Goal: Information Seeking & Learning: Learn about a topic

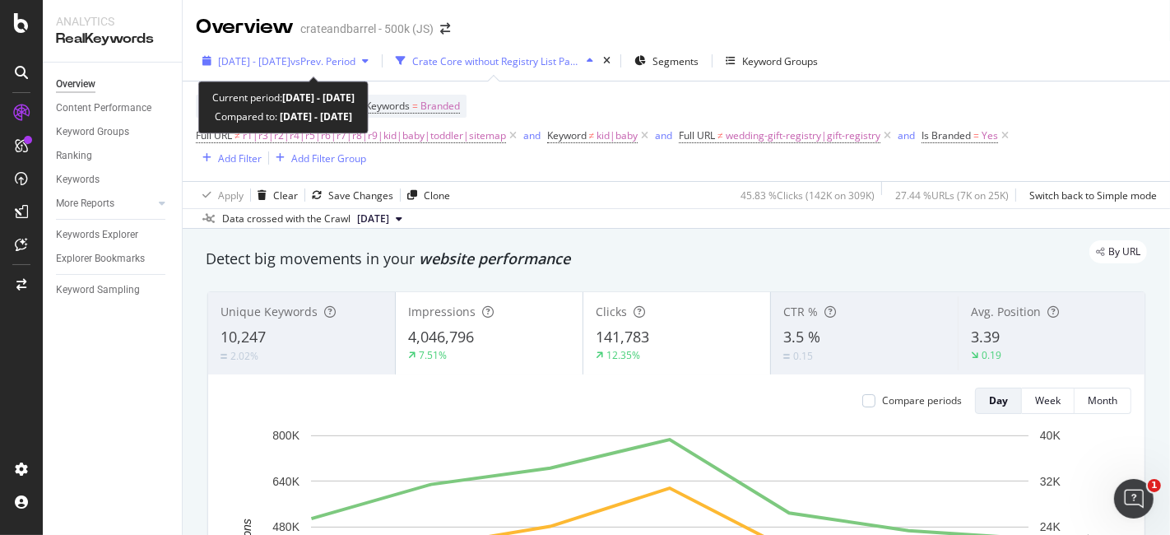
click at [275, 58] on span "[DATE] - [DATE]" at bounding box center [254, 61] width 72 height 14
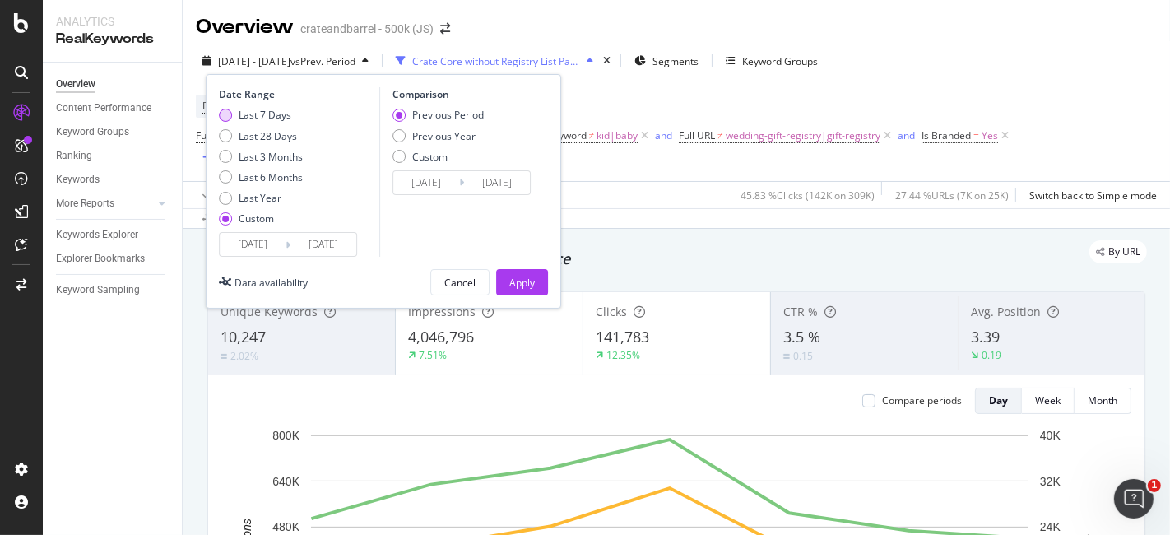
click at [251, 118] on div "Last 7 Days" at bounding box center [265, 115] width 53 height 14
type input "[DATE]"
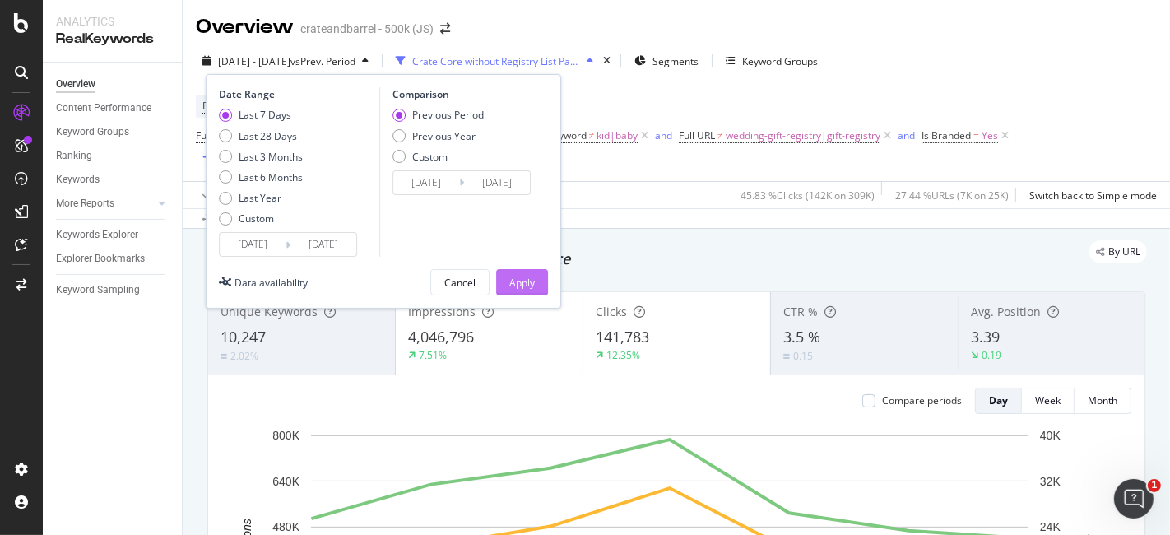
click at [499, 281] on button "Apply" at bounding box center [522, 282] width 52 height 26
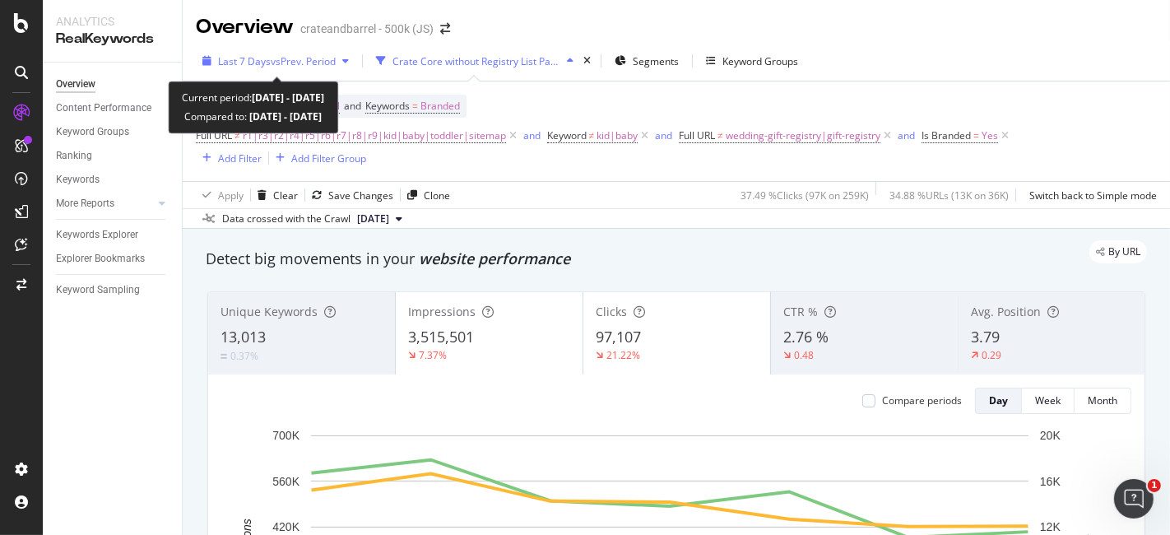
click at [349, 64] on icon "button" at bounding box center [345, 61] width 7 height 10
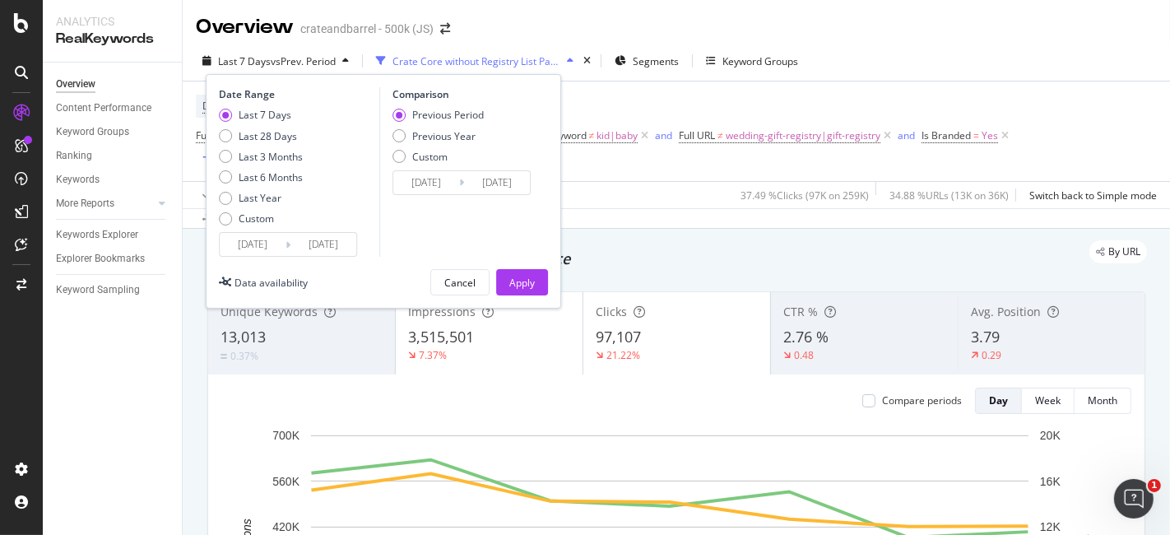
click at [580, 169] on div "Device = All and Country = All and Keywords = Branded Full URL ≠ r1|r3|r2|r4|r5…" at bounding box center [676, 131] width 961 height 100
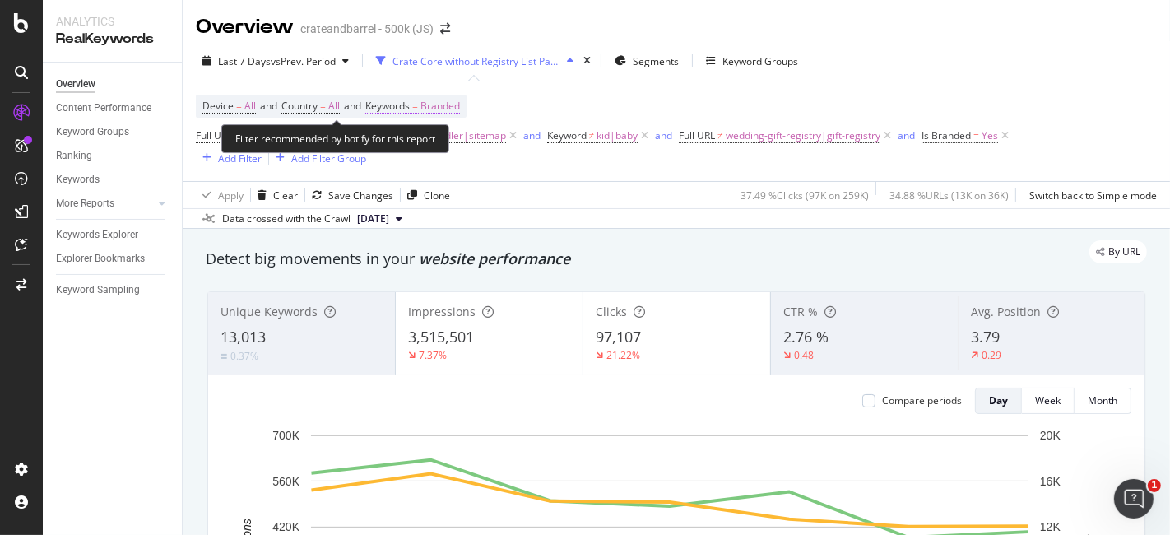
click at [446, 100] on span "Branded" at bounding box center [439, 106] width 39 height 23
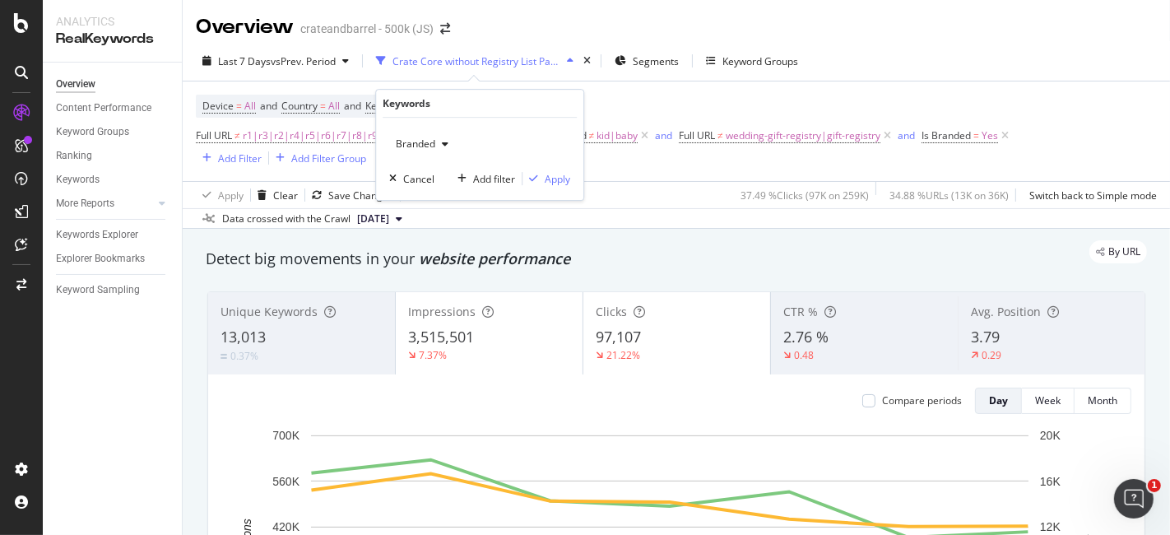
click at [439, 151] on div "Branded" at bounding box center [422, 144] width 66 height 25
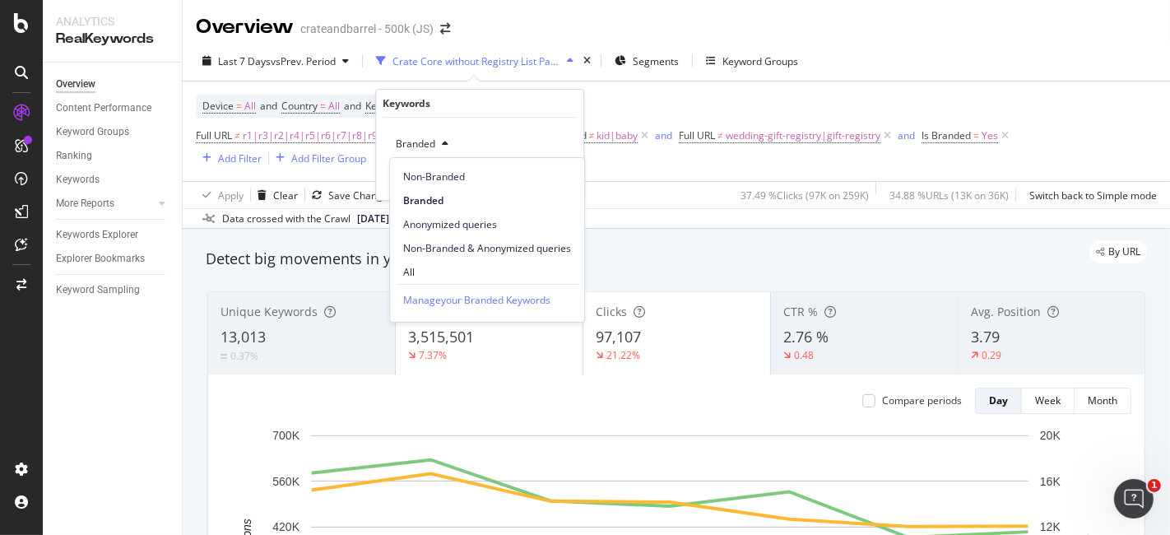
click at [437, 175] on span "Non-Branded" at bounding box center [487, 177] width 168 height 15
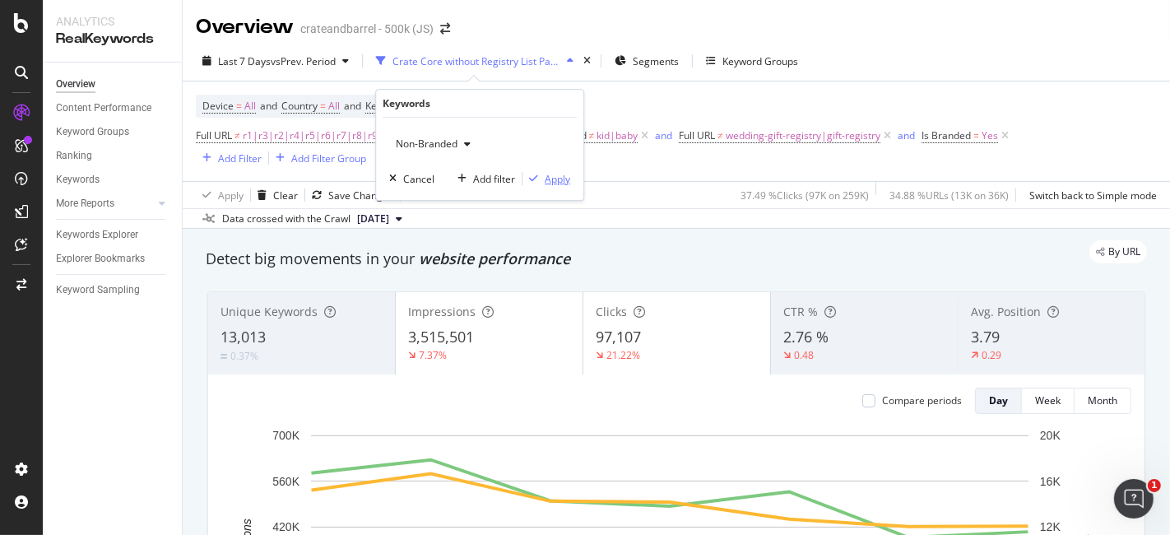
drag, startPoint x: 565, startPoint y: 173, endPoint x: 29, endPoint y: 272, distance: 545.5
click at [564, 173] on div "Apply" at bounding box center [558, 179] width 26 height 14
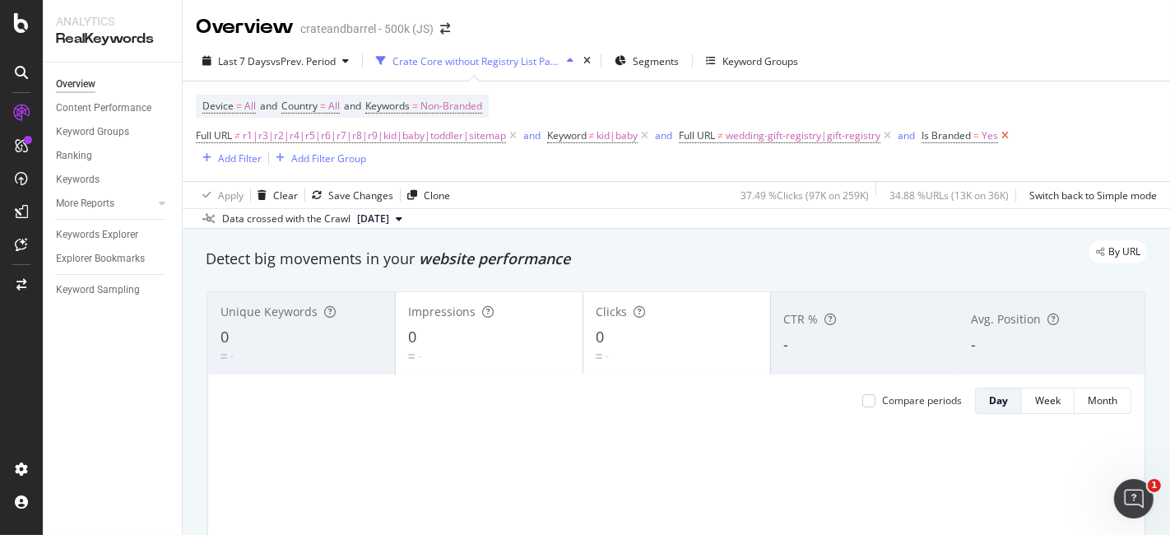
click at [1004, 135] on icon at bounding box center [1005, 136] width 14 height 16
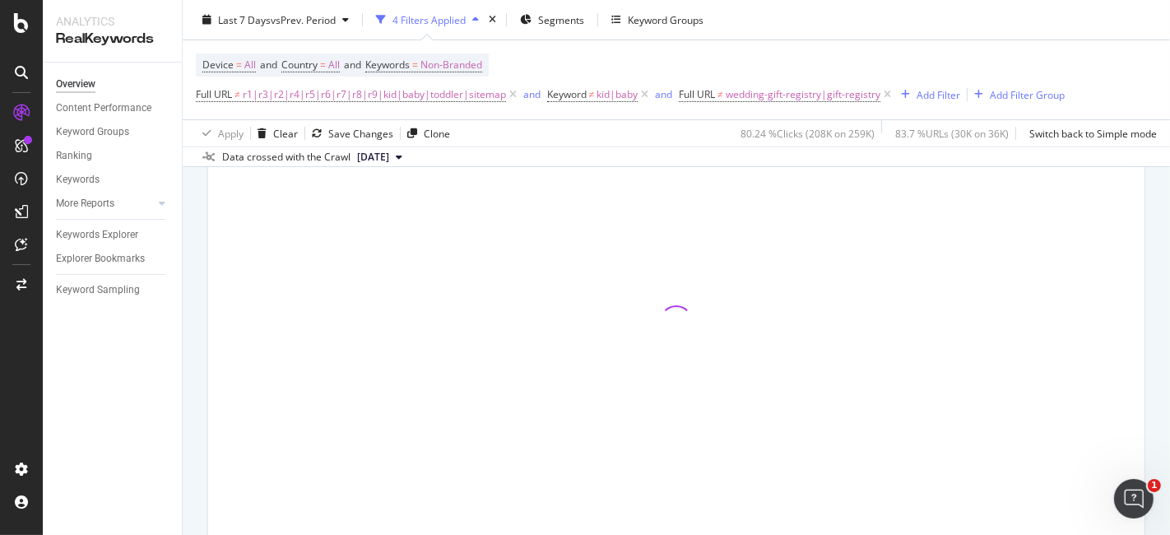
scroll to position [91, 0]
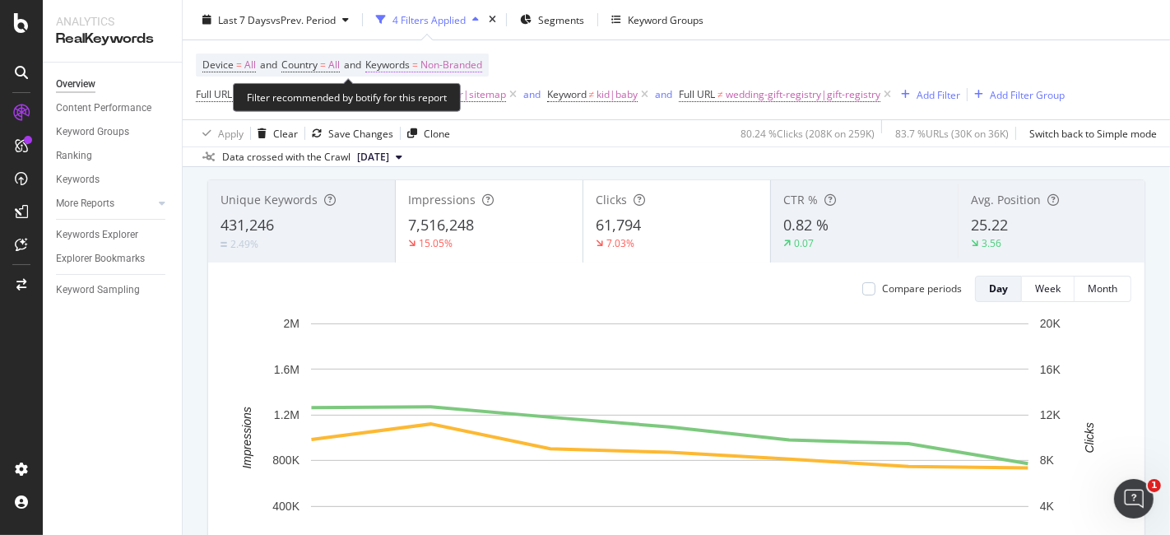
click at [477, 66] on span "Non-Branded" at bounding box center [451, 64] width 62 height 23
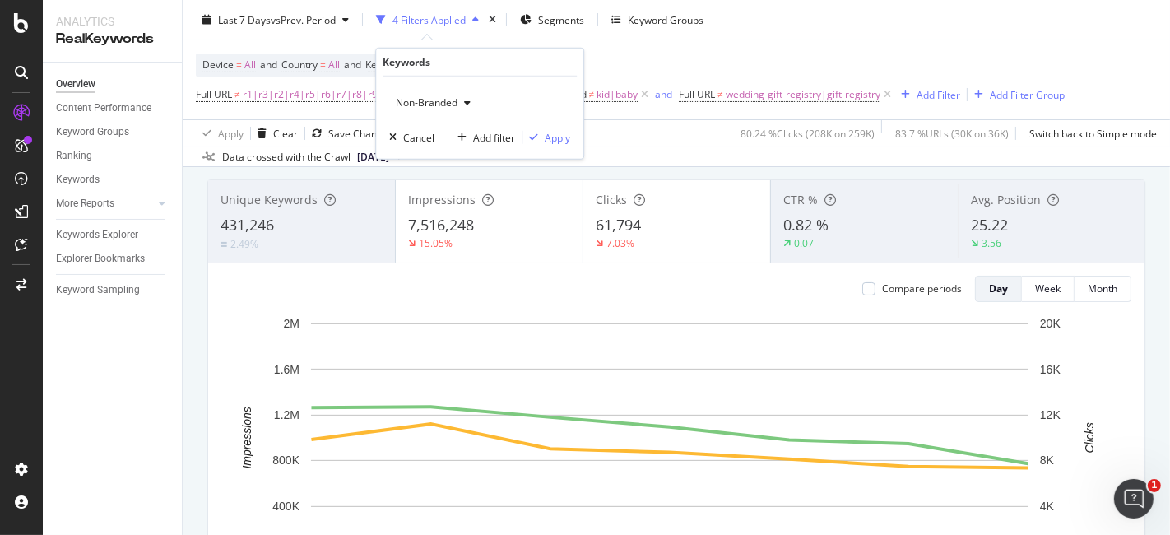
click at [470, 105] on icon "button" at bounding box center [467, 103] width 7 height 10
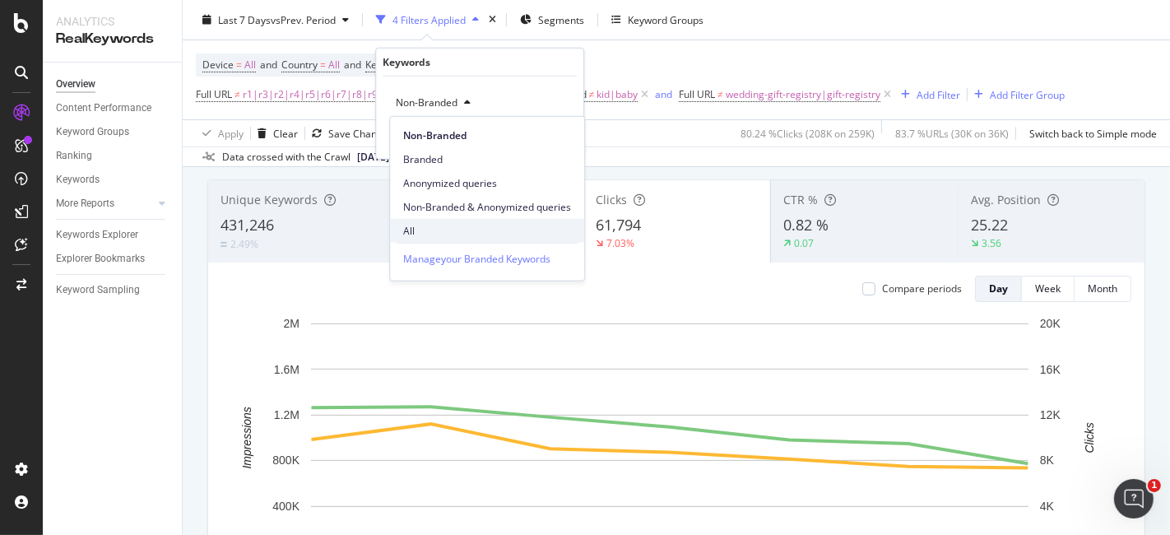
click at [436, 220] on div "All" at bounding box center [487, 231] width 194 height 24
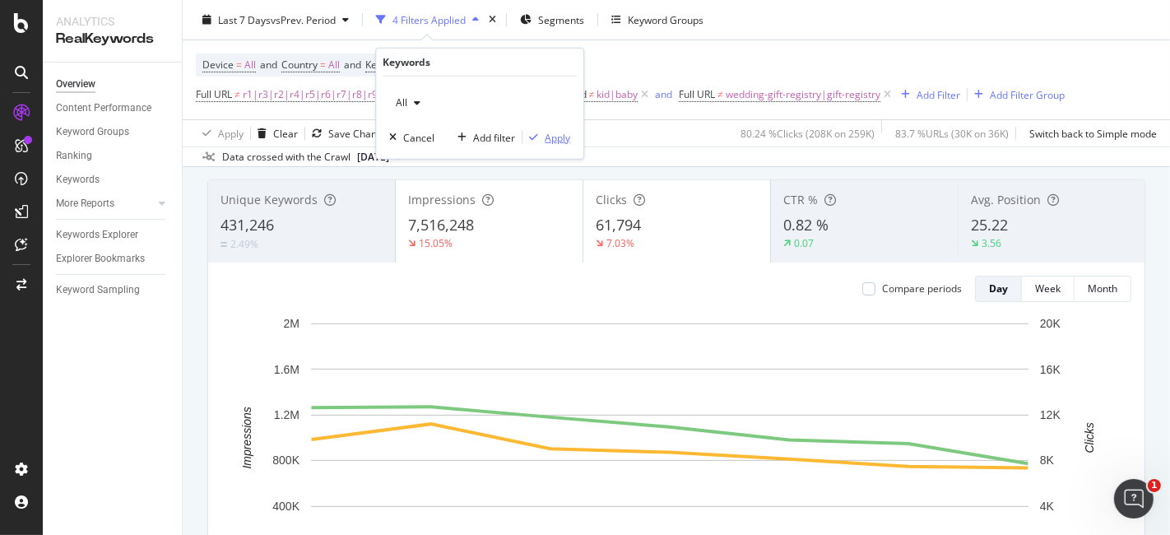
click at [545, 140] on div "Apply" at bounding box center [558, 137] width 26 height 14
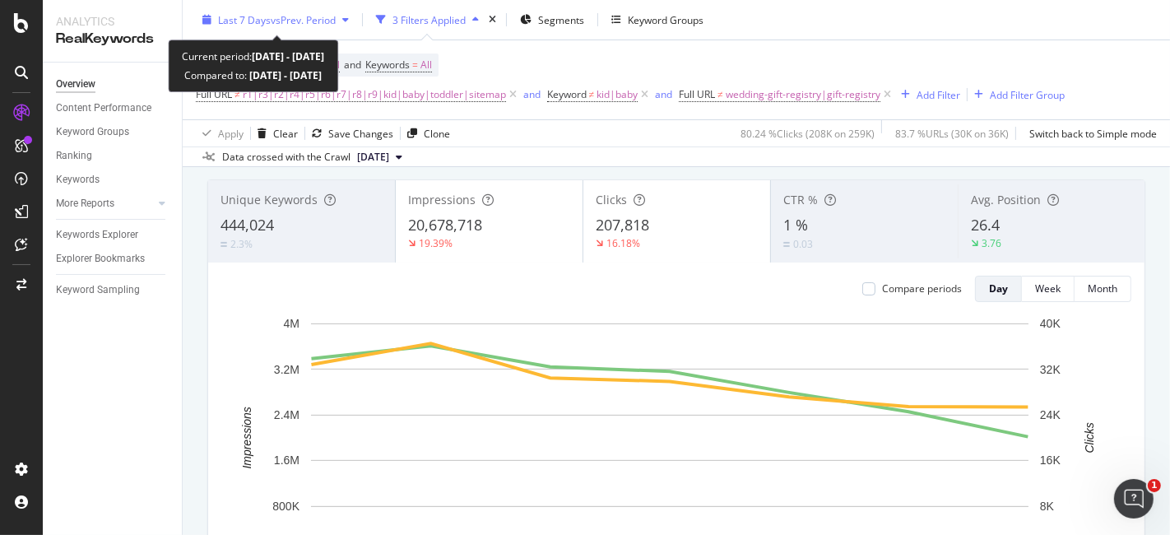
click at [304, 26] on div "Last 7 Days vs Prev. Period" at bounding box center [276, 19] width 160 height 25
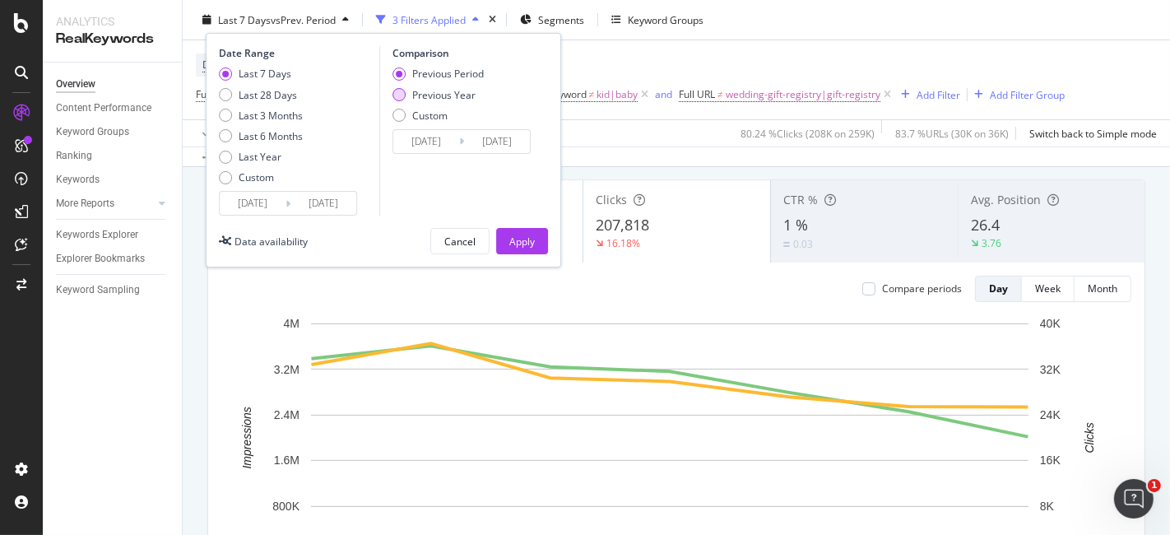
click at [408, 92] on div "Previous Year" at bounding box center [438, 94] width 91 height 14
type input "[DATE]"
click at [435, 142] on input "[DATE]" at bounding box center [426, 141] width 66 height 23
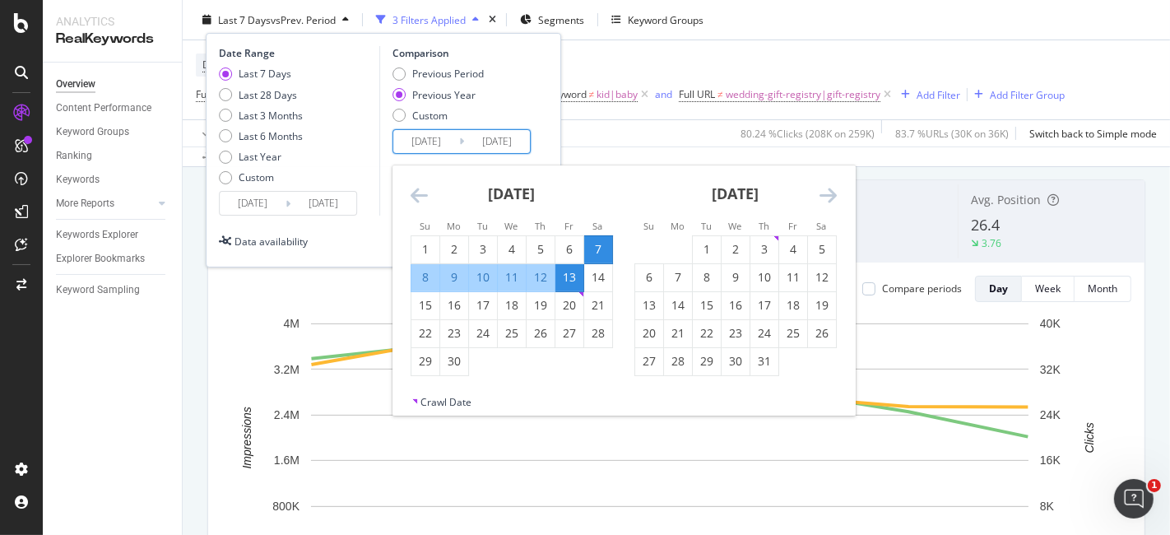
click at [537, 129] on div "Date Range Last 7 Days Last 28 Days Last 3 Months Last 6 Months Last Year Custo…" at bounding box center [383, 131] width 329 height 170
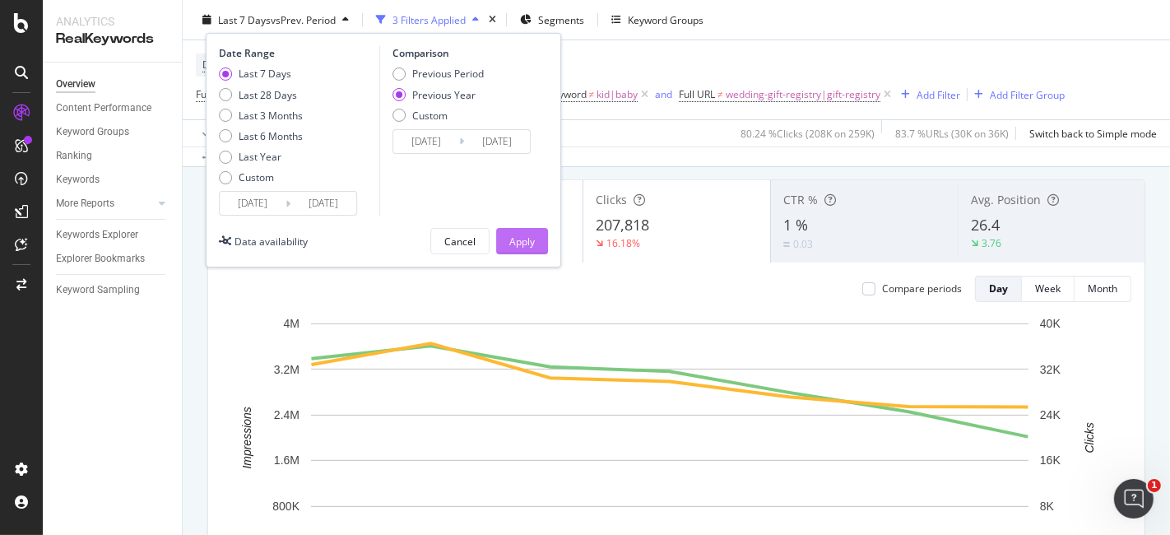
click at [526, 240] on div "Apply" at bounding box center [522, 241] width 26 height 14
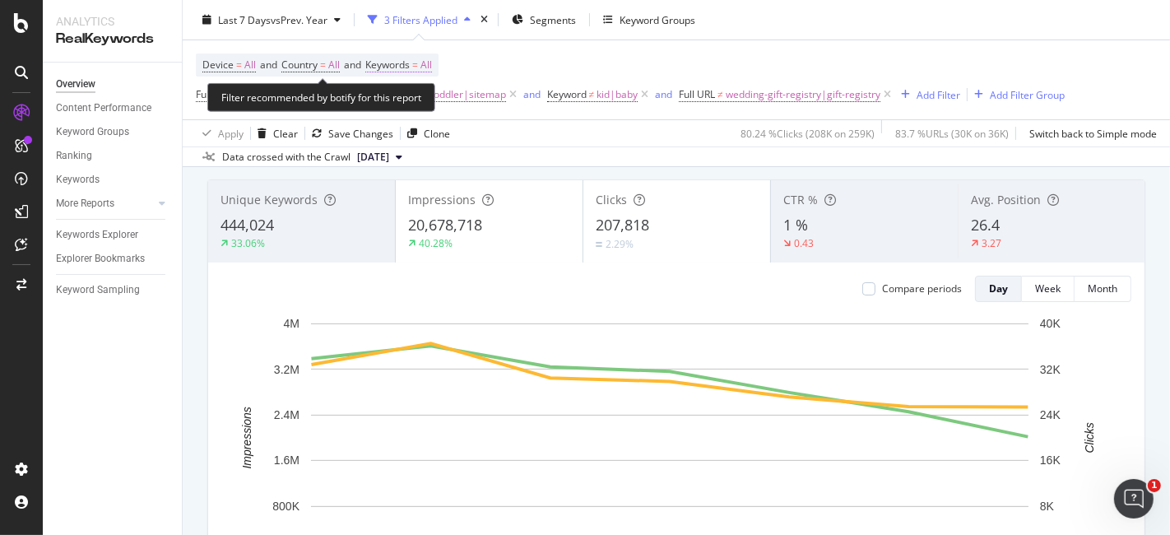
click at [420, 67] on span "Keywords = All" at bounding box center [398, 65] width 67 height 15
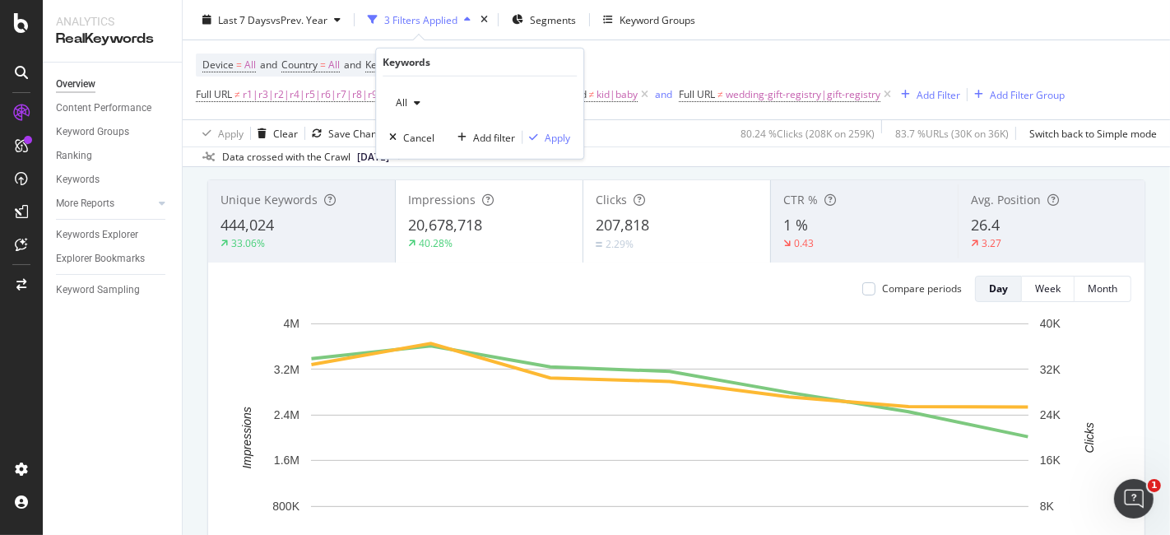
click at [420, 105] on div "All" at bounding box center [479, 103] width 181 height 26
click at [420, 105] on div "button" at bounding box center [417, 103] width 20 height 10
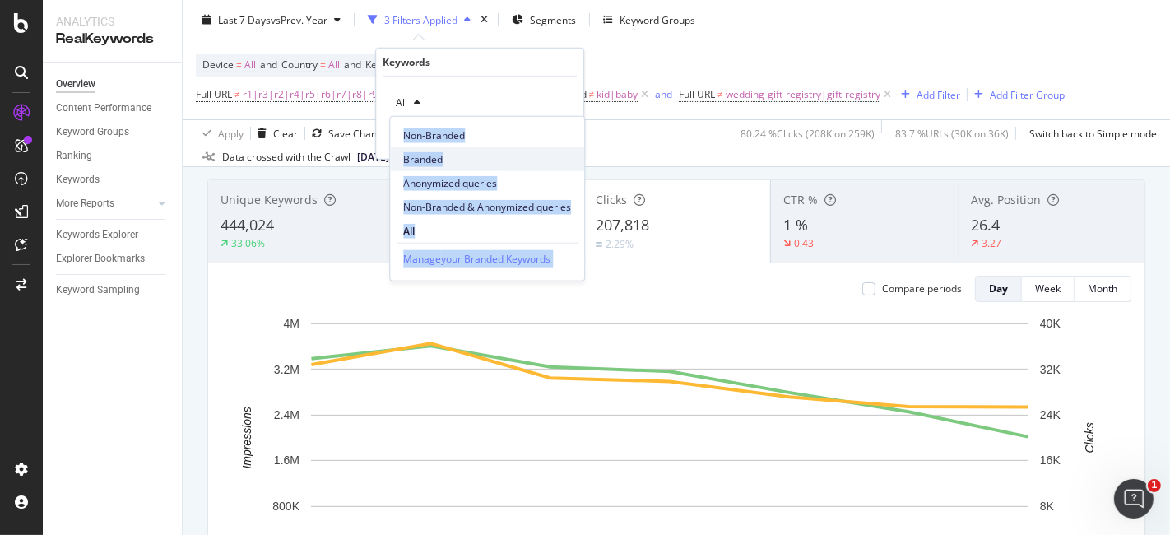
click at [425, 156] on span "Branded" at bounding box center [487, 158] width 168 height 15
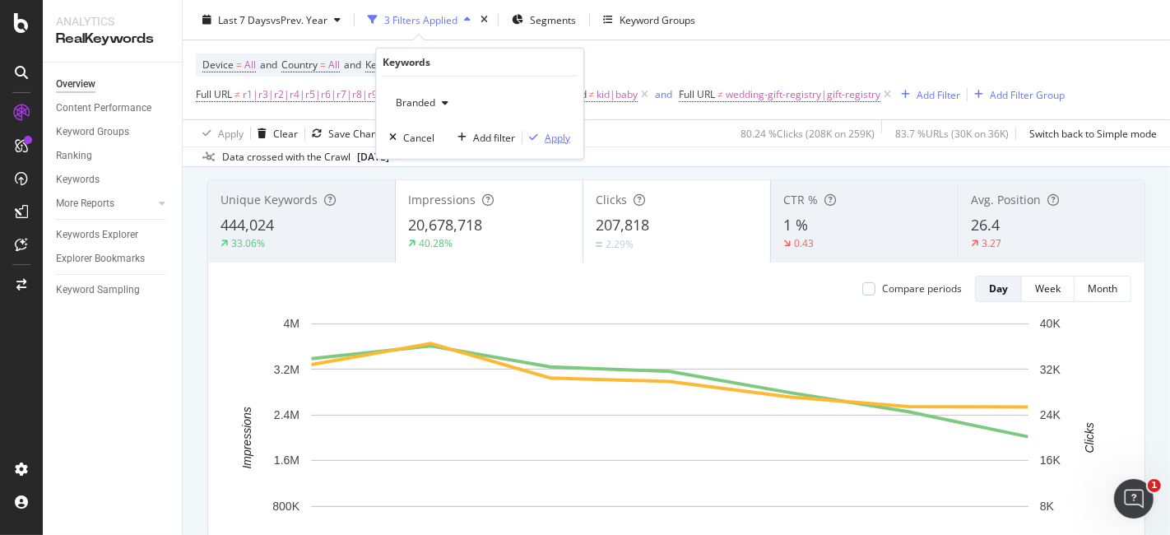
click at [544, 135] on div "button" at bounding box center [534, 137] width 22 height 10
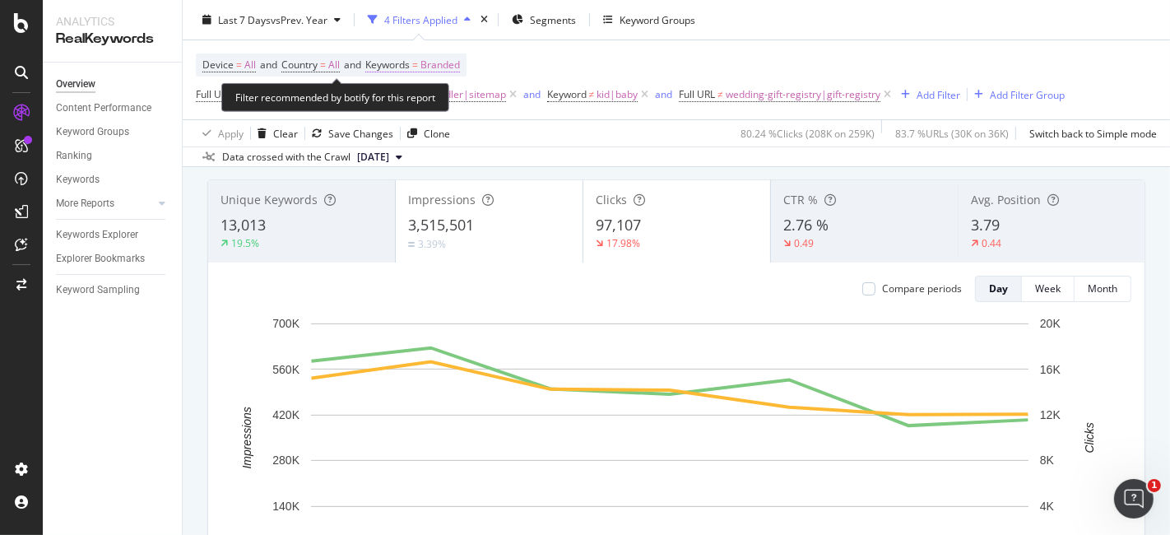
click at [460, 57] on span "Branded" at bounding box center [439, 64] width 39 height 23
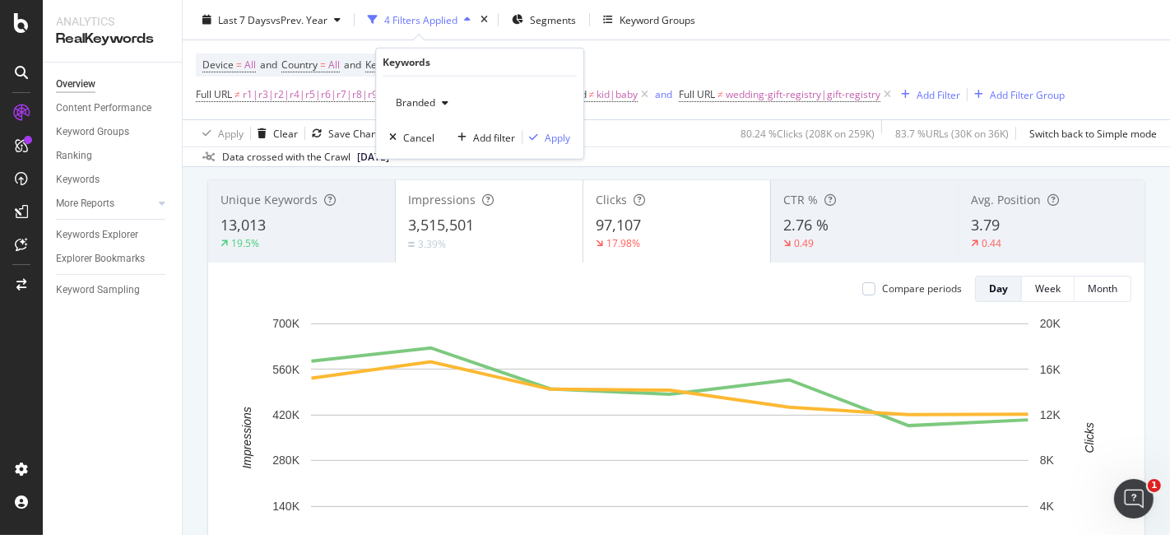
click at [444, 100] on icon "button" at bounding box center [445, 103] width 7 height 10
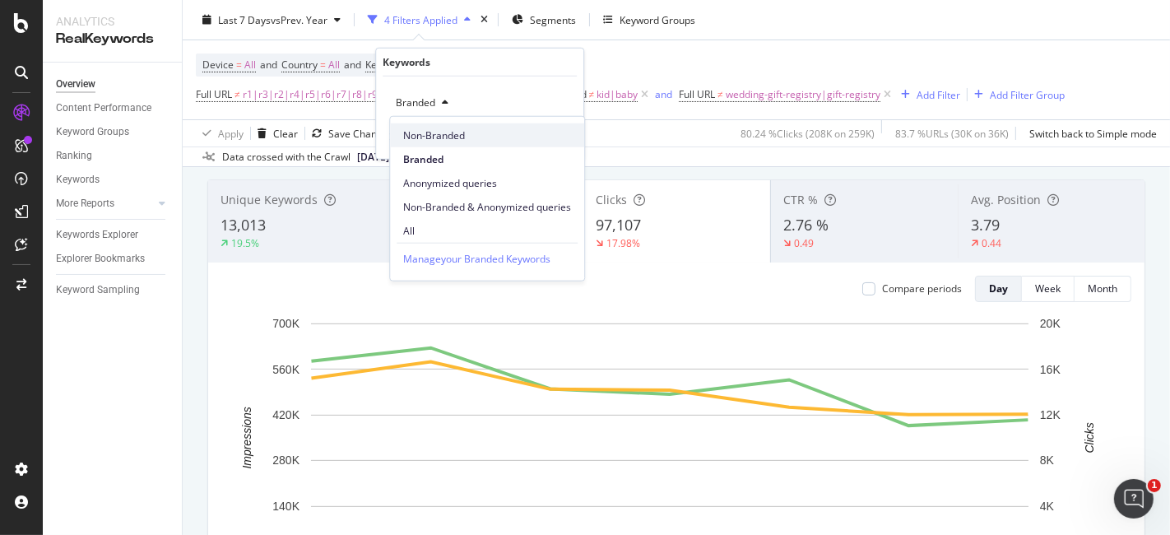
click at [426, 137] on span "Non-Branded" at bounding box center [487, 135] width 168 height 15
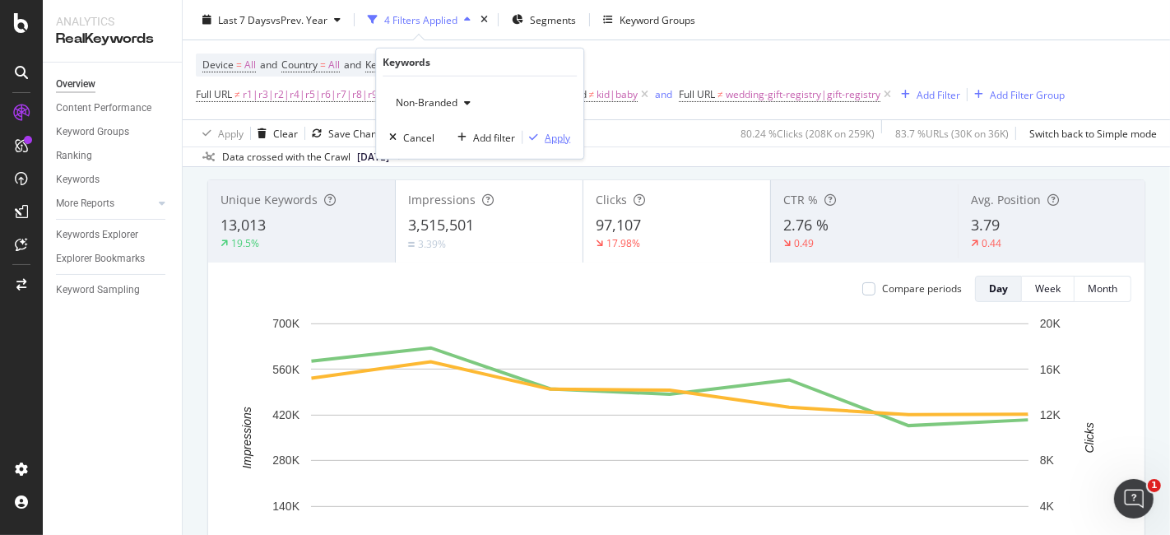
click at [546, 132] on div "Apply" at bounding box center [558, 137] width 26 height 14
